Goal: Use online tool/utility

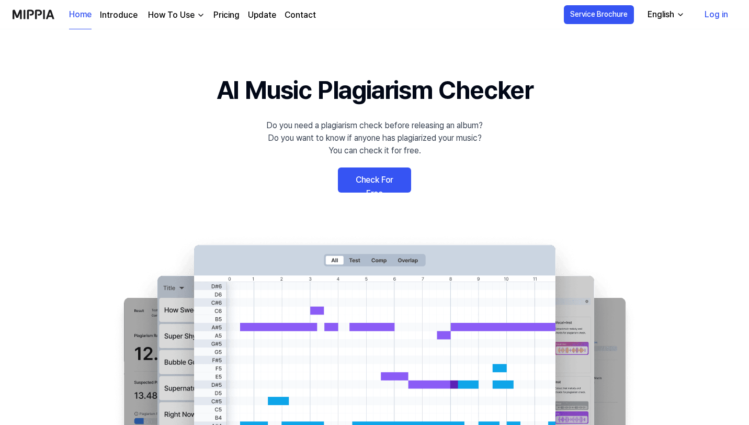
click at [378, 177] on link "Check For Free" at bounding box center [374, 179] width 73 height 25
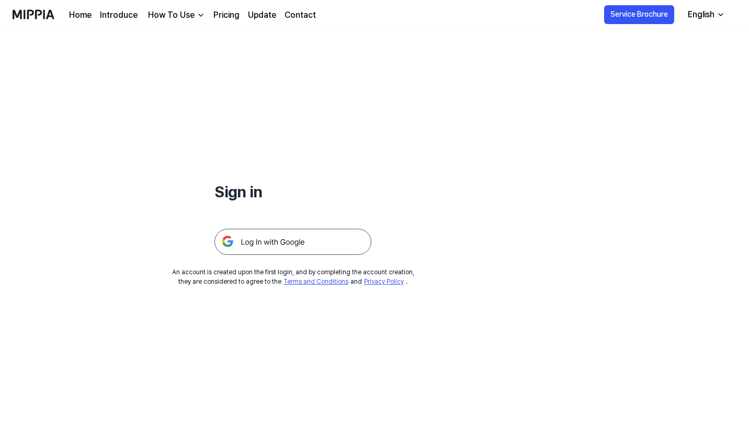
click at [271, 241] on img at bounding box center [292, 241] width 157 height 26
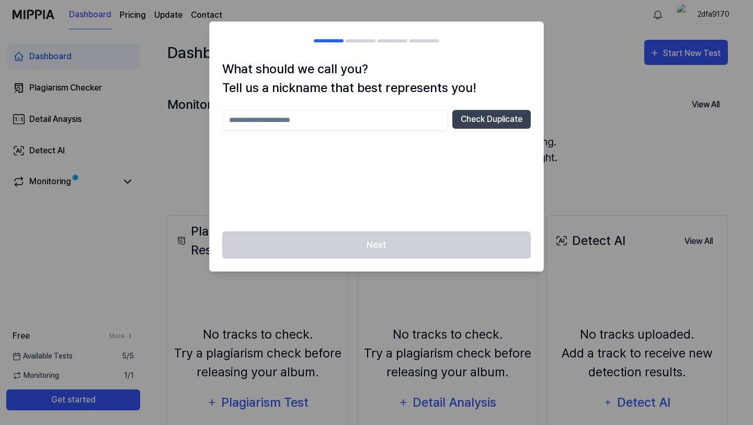
click at [354, 122] on input "text" at bounding box center [335, 120] width 226 height 21
type input "*****"
click at [465, 112] on button "Check Duplicate" at bounding box center [491, 119] width 78 height 19
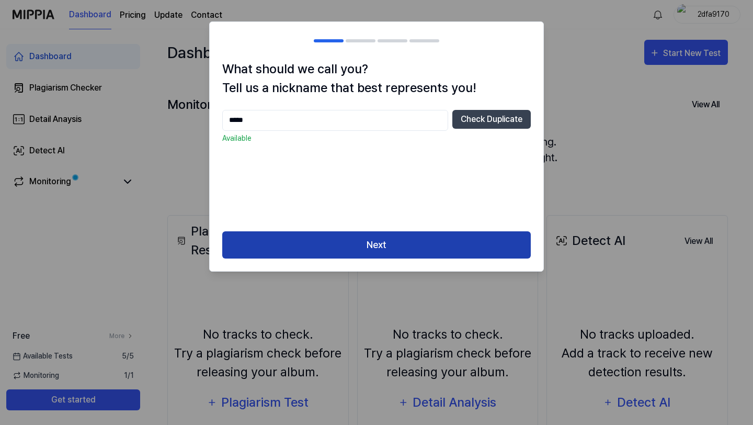
click at [381, 234] on button "Next" at bounding box center [376, 245] width 308 height 28
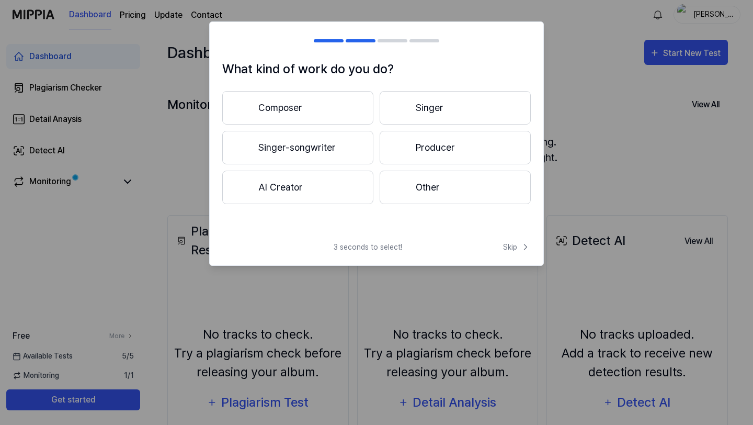
click at [317, 150] on button "Singer-songwriter" at bounding box center [297, 147] width 151 height 33
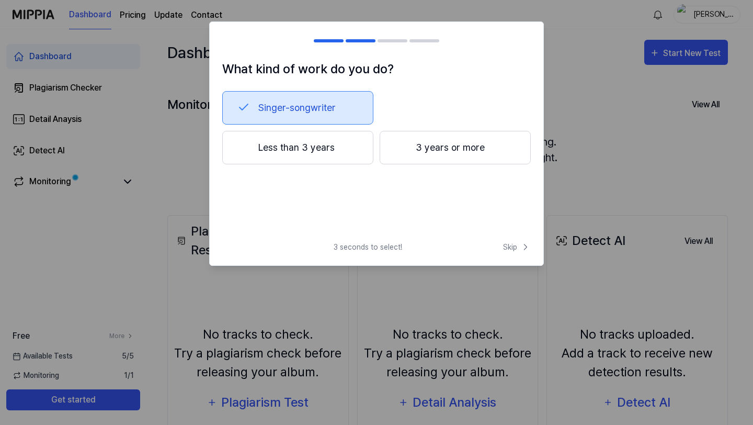
click at [321, 146] on button "Less than 3 years" at bounding box center [297, 147] width 151 height 33
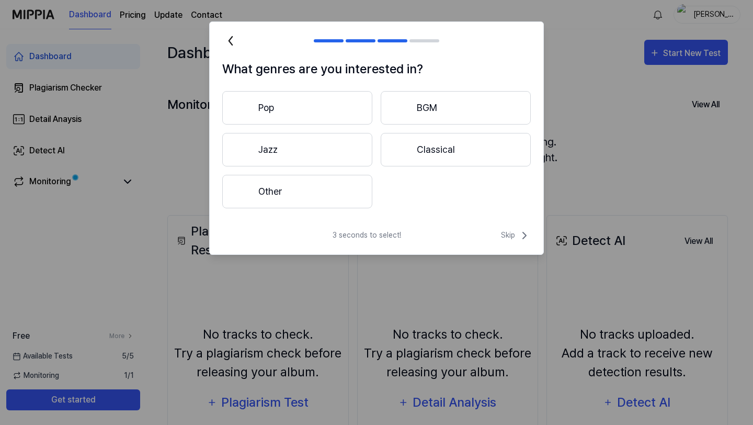
click at [359, 196] on button "Other" at bounding box center [297, 191] width 150 height 33
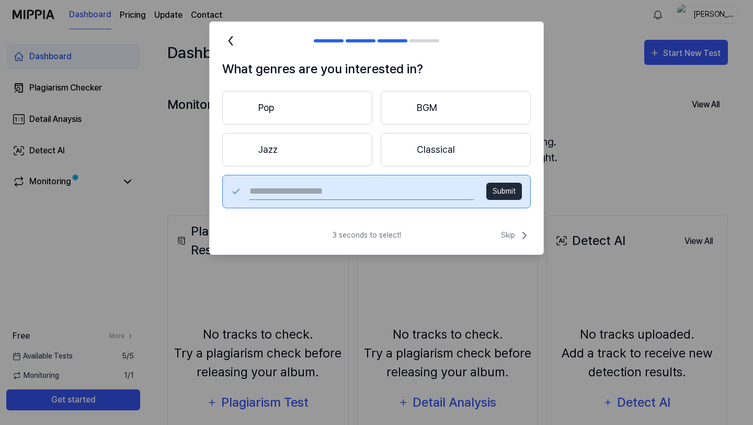
click at [230, 44] on icon at bounding box center [230, 40] width 17 height 17
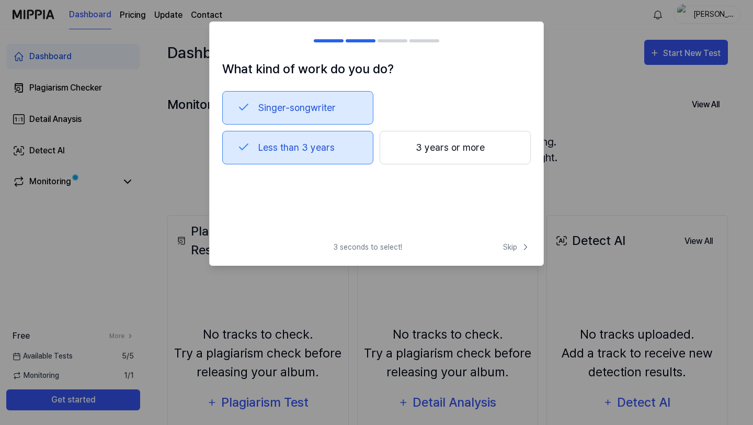
click at [230, 44] on div at bounding box center [228, 41] width 13 height 13
click at [515, 246] on span "Skip" at bounding box center [517, 247] width 28 height 11
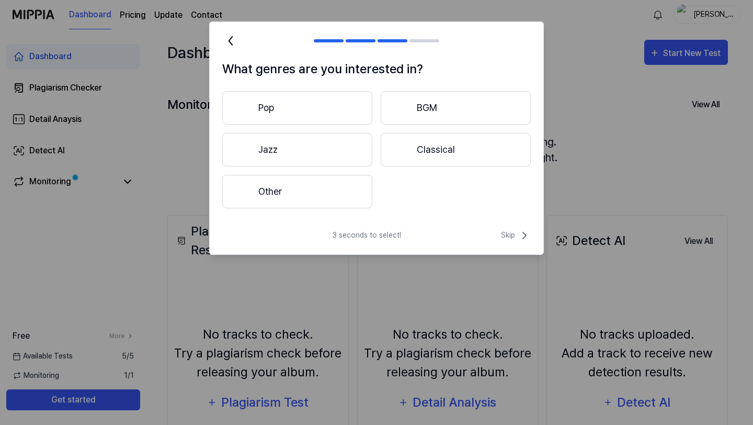
click at [322, 106] on button "Pop" at bounding box center [297, 107] width 150 height 33
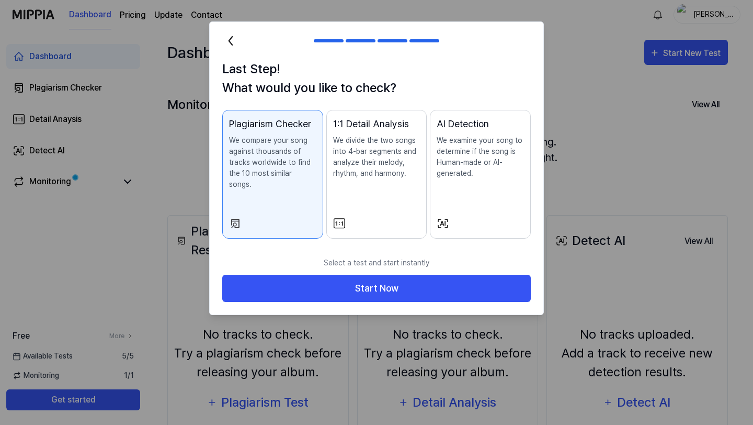
click at [375, 188] on div "1:1 Detail Analysis We divide the two songs into 4-bar segments and analyze the…" at bounding box center [376, 158] width 87 height 83
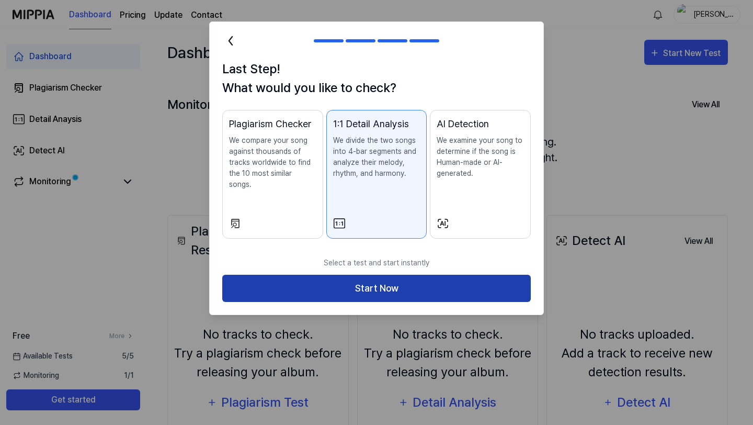
click at [377, 274] on button "Start Now" at bounding box center [376, 288] width 308 height 28
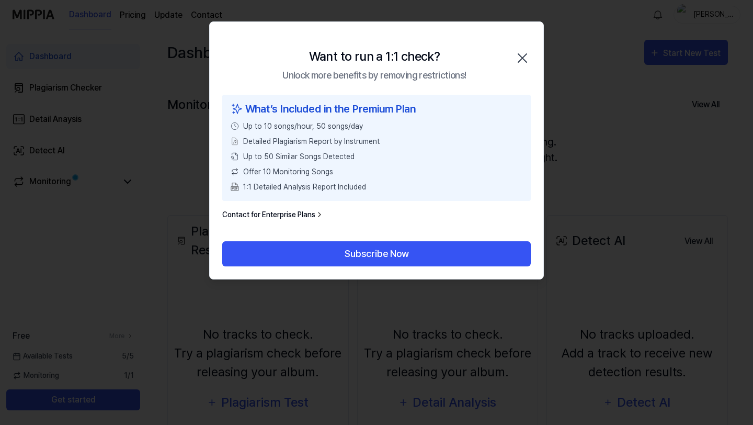
click at [522, 56] on icon "button" at bounding box center [522, 58] width 17 height 17
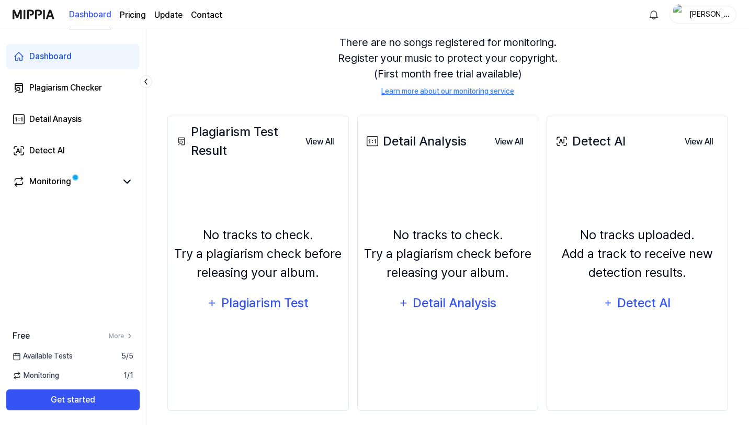
scroll to position [106, 0]
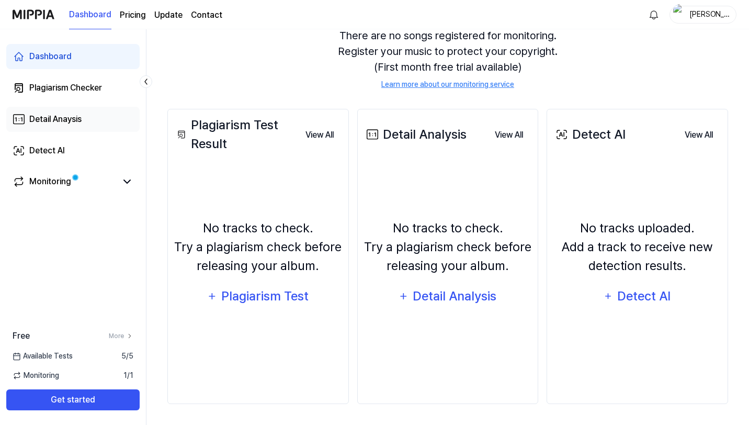
click at [56, 121] on div "Detail Anaysis" at bounding box center [55, 119] width 52 height 13
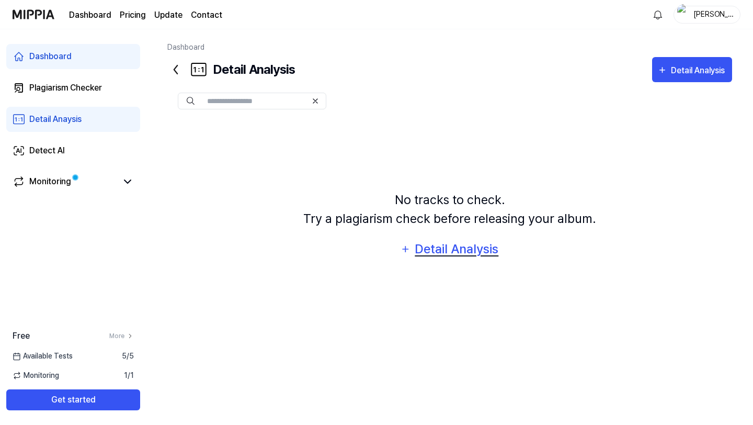
click at [468, 257] on div "Detail Analysis" at bounding box center [456, 249] width 85 height 20
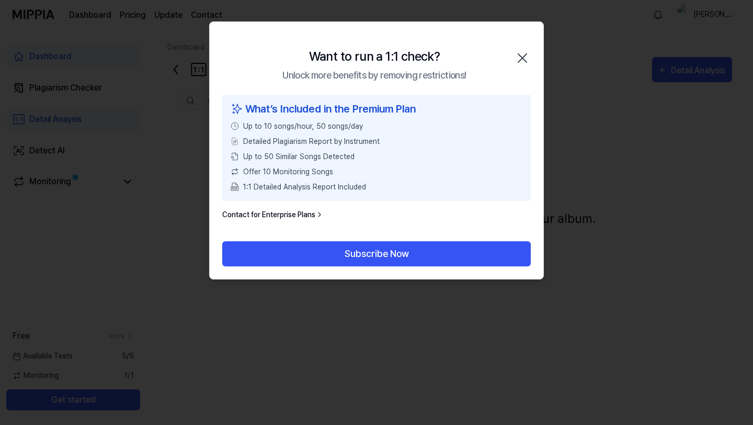
click at [525, 56] on icon "button" at bounding box center [522, 58] width 17 height 17
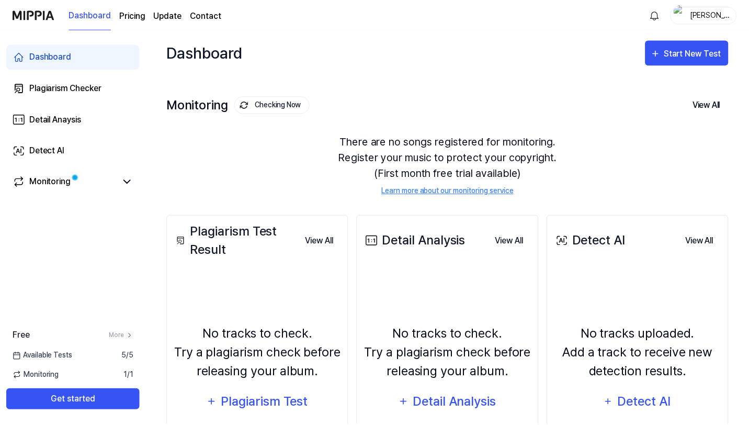
scroll to position [106, 0]
